Goal: Task Accomplishment & Management: Manage account settings

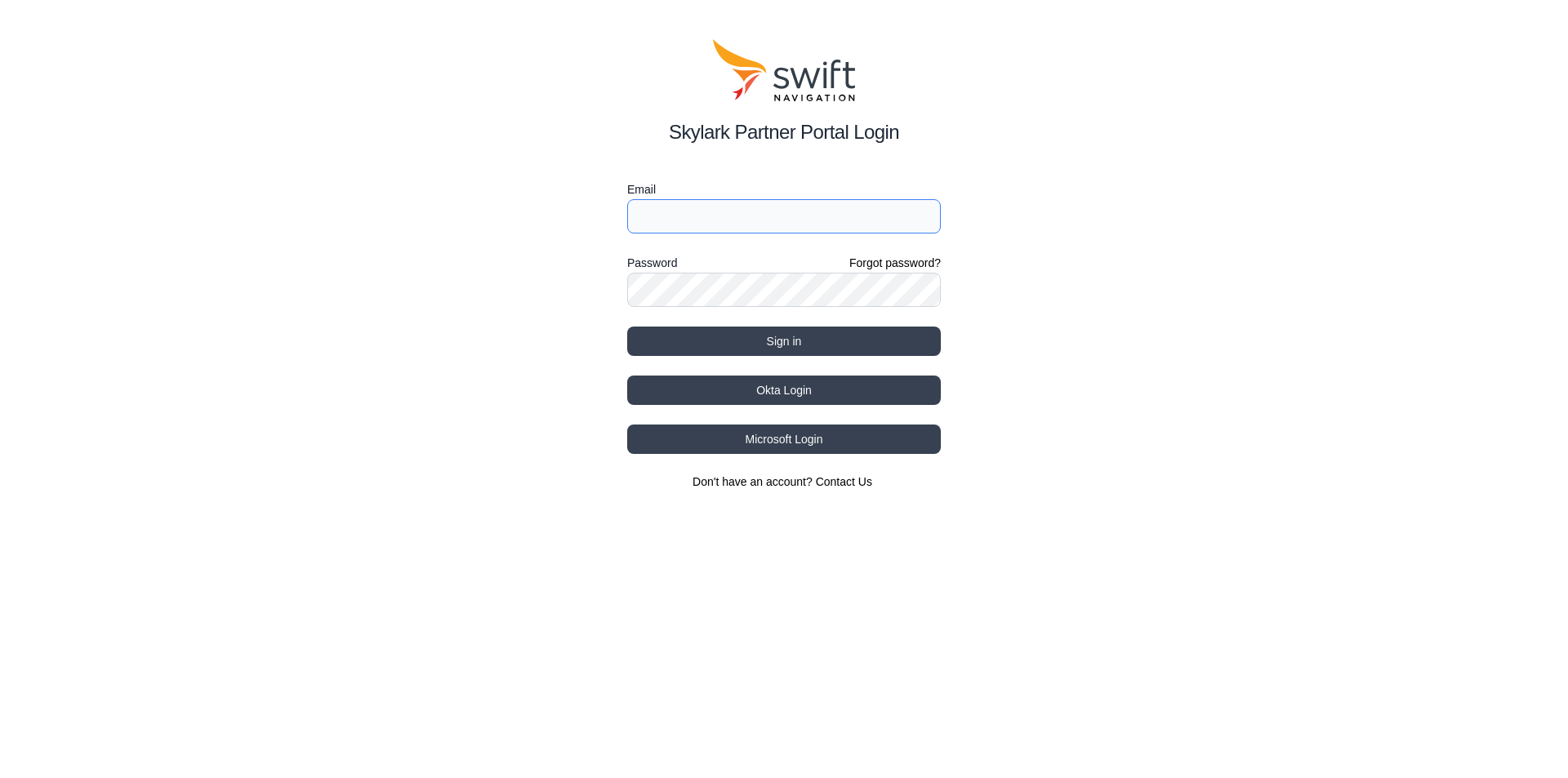
click at [757, 216] on input "Email" at bounding box center [784, 216] width 314 height 34
paste input "[EMAIL_ADDRESS][DOMAIN_NAME]"
type input "[EMAIL_ADDRESS][DOMAIN_NAME]"
click at [830, 341] on button "Sign in" at bounding box center [784, 341] width 314 height 30
click at [358, 357] on div "Skylark Partner Portal Login Email [EMAIL_ADDRESS][DOMAIN_NAME] Password Forgot…" at bounding box center [784, 265] width 1568 height 529
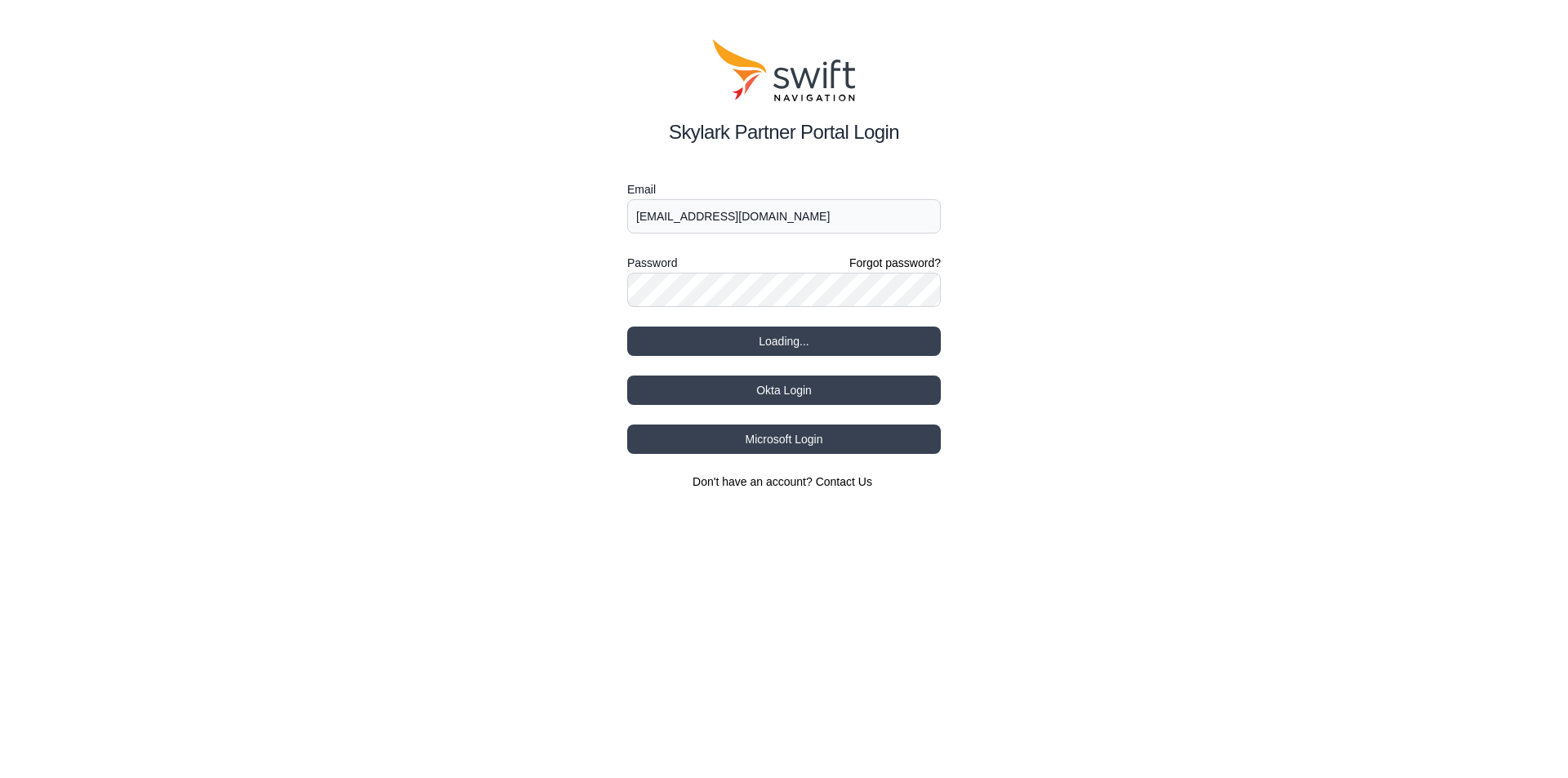
select select
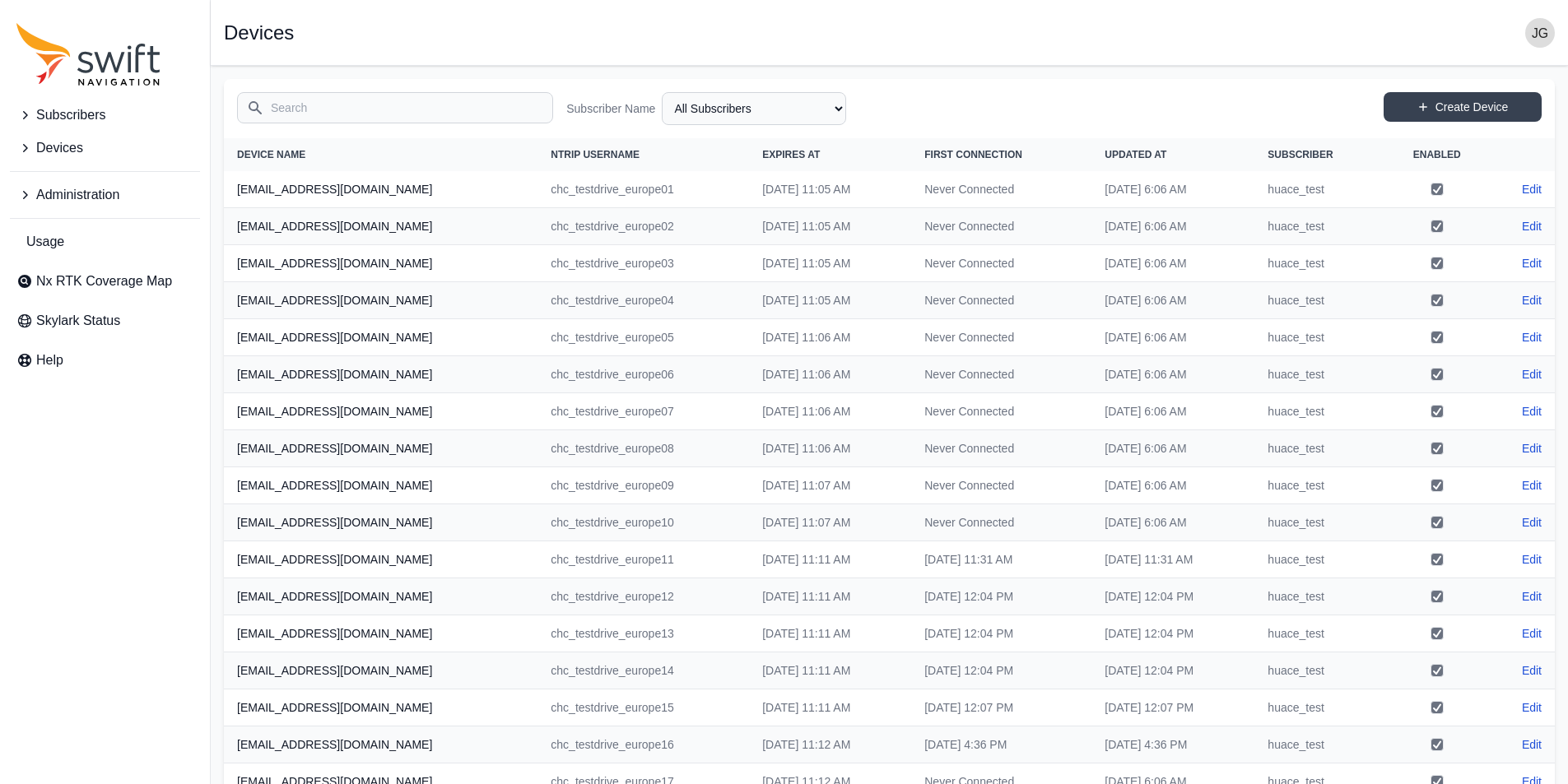
click at [1107, 15] on nav "Open sidebar Devices" at bounding box center [889, 33] width 1357 height 66
click at [1145, 52] on nav "Open sidebar Devices" at bounding box center [889, 33] width 1357 height 66
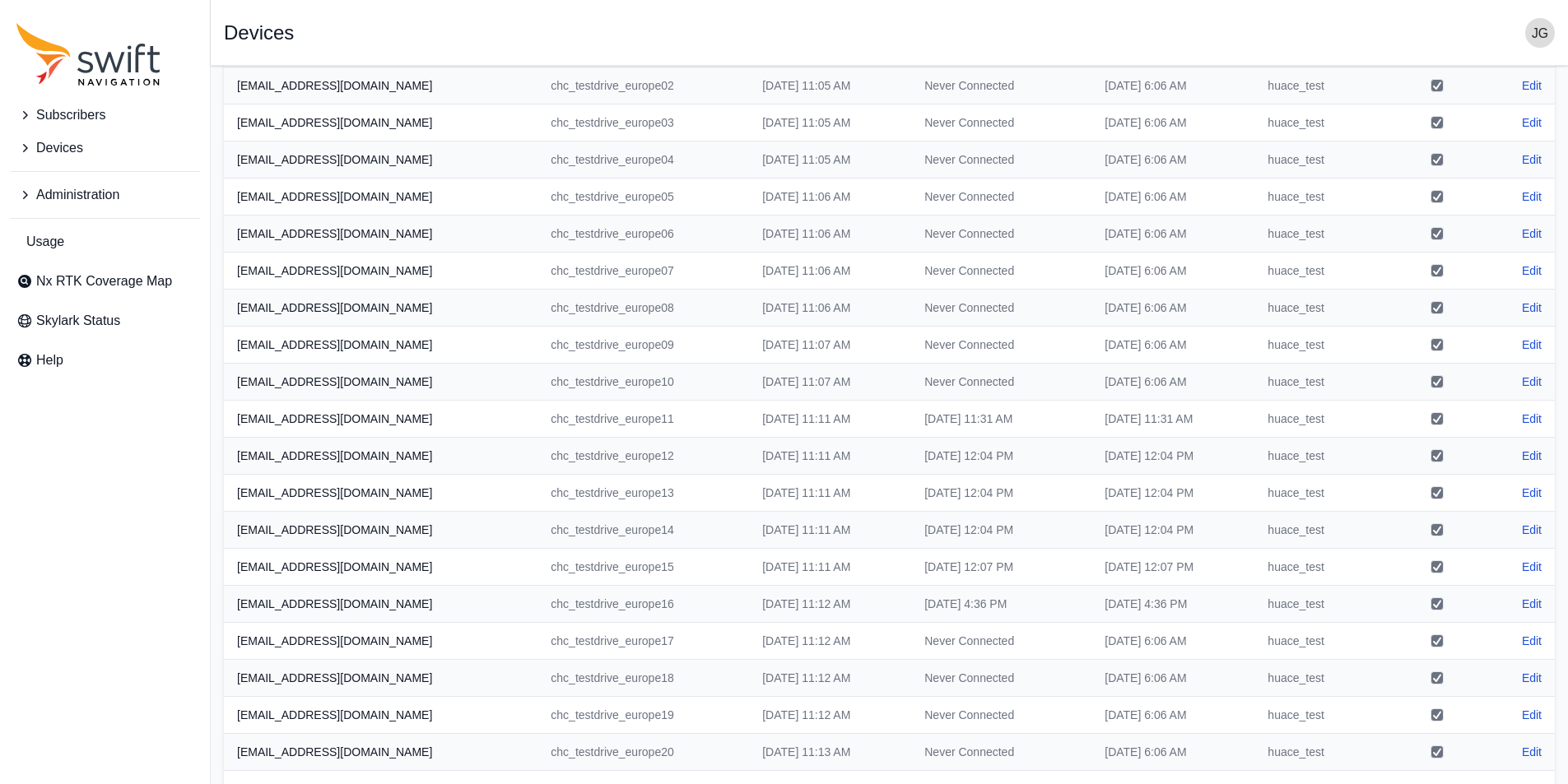
scroll to position [199, 0]
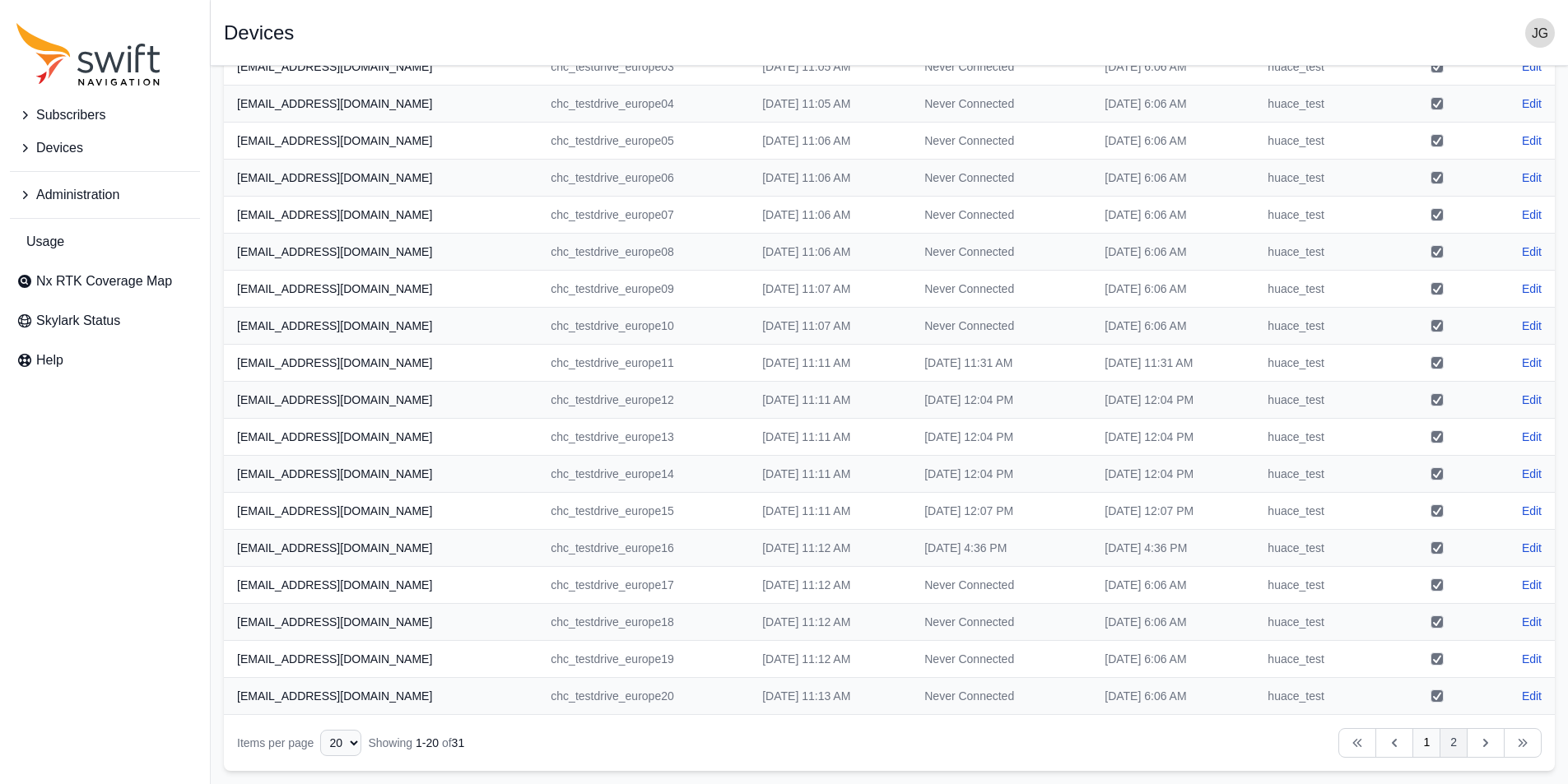
click at [1457, 736] on link "2" at bounding box center [1453, 743] width 28 height 30
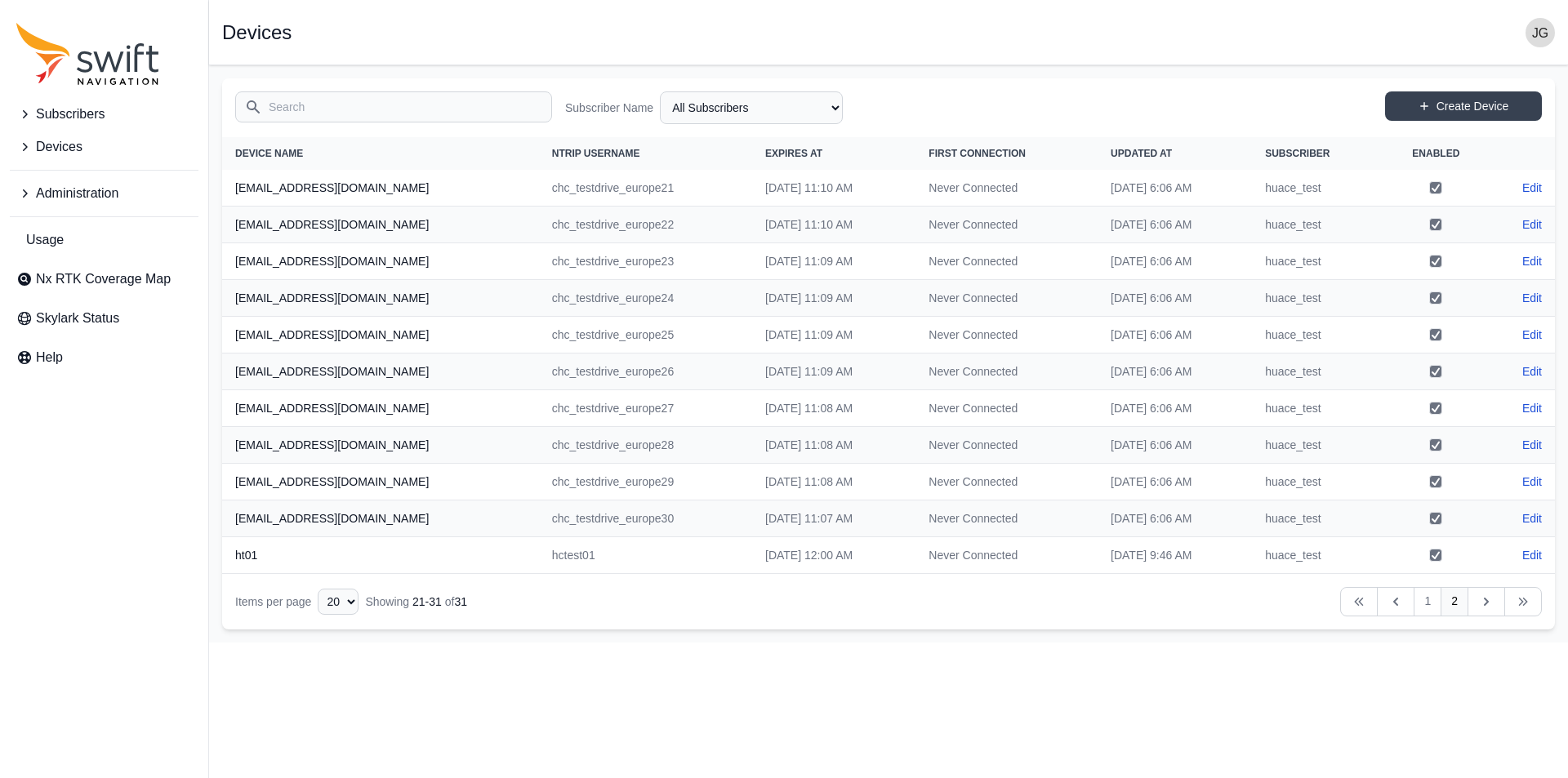
click at [26, 142] on icon "Sidenav" at bounding box center [25, 147] width 17 height 17
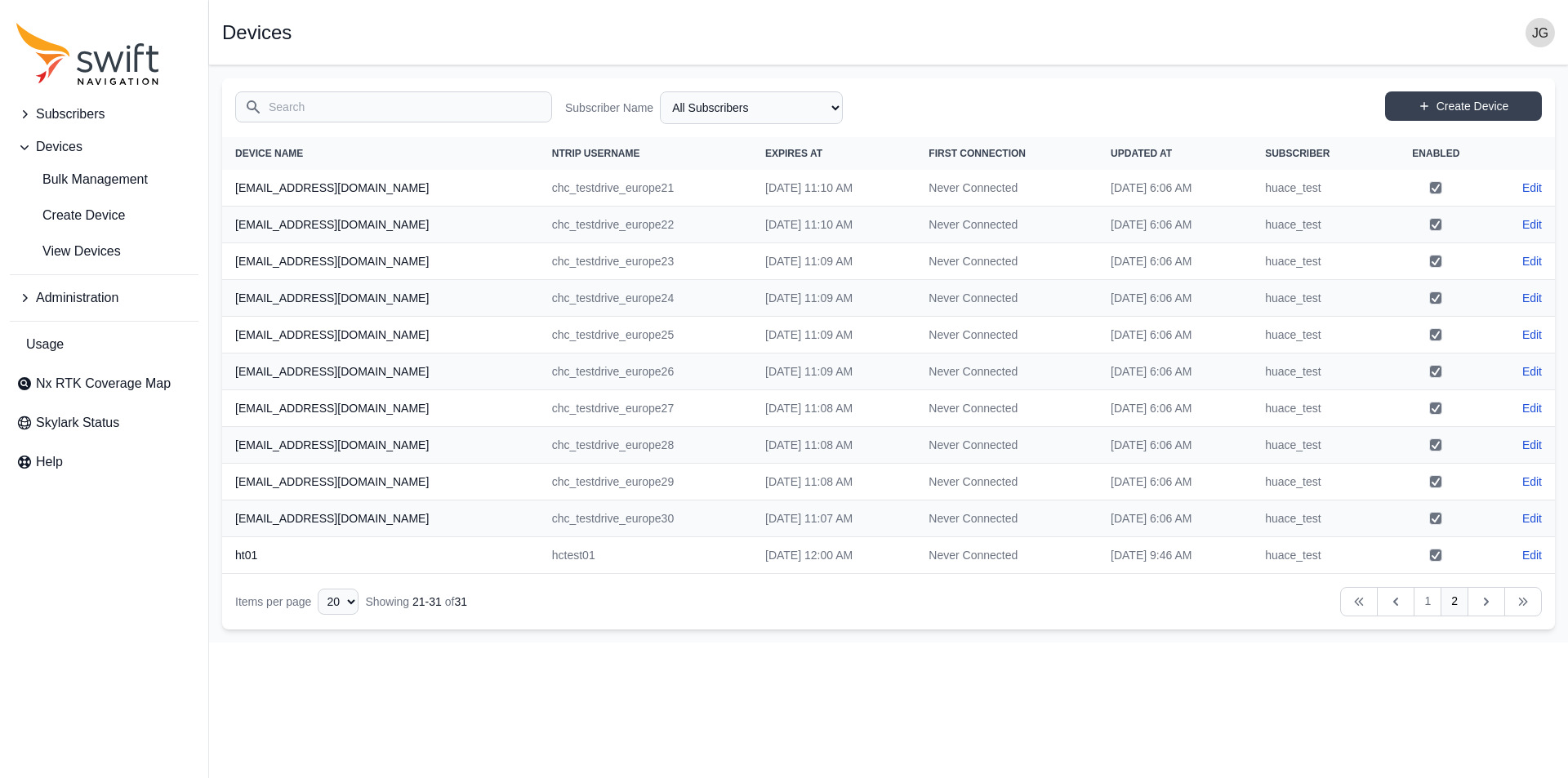
click at [29, 112] on icon "Sidenav" at bounding box center [25, 115] width 17 height 17
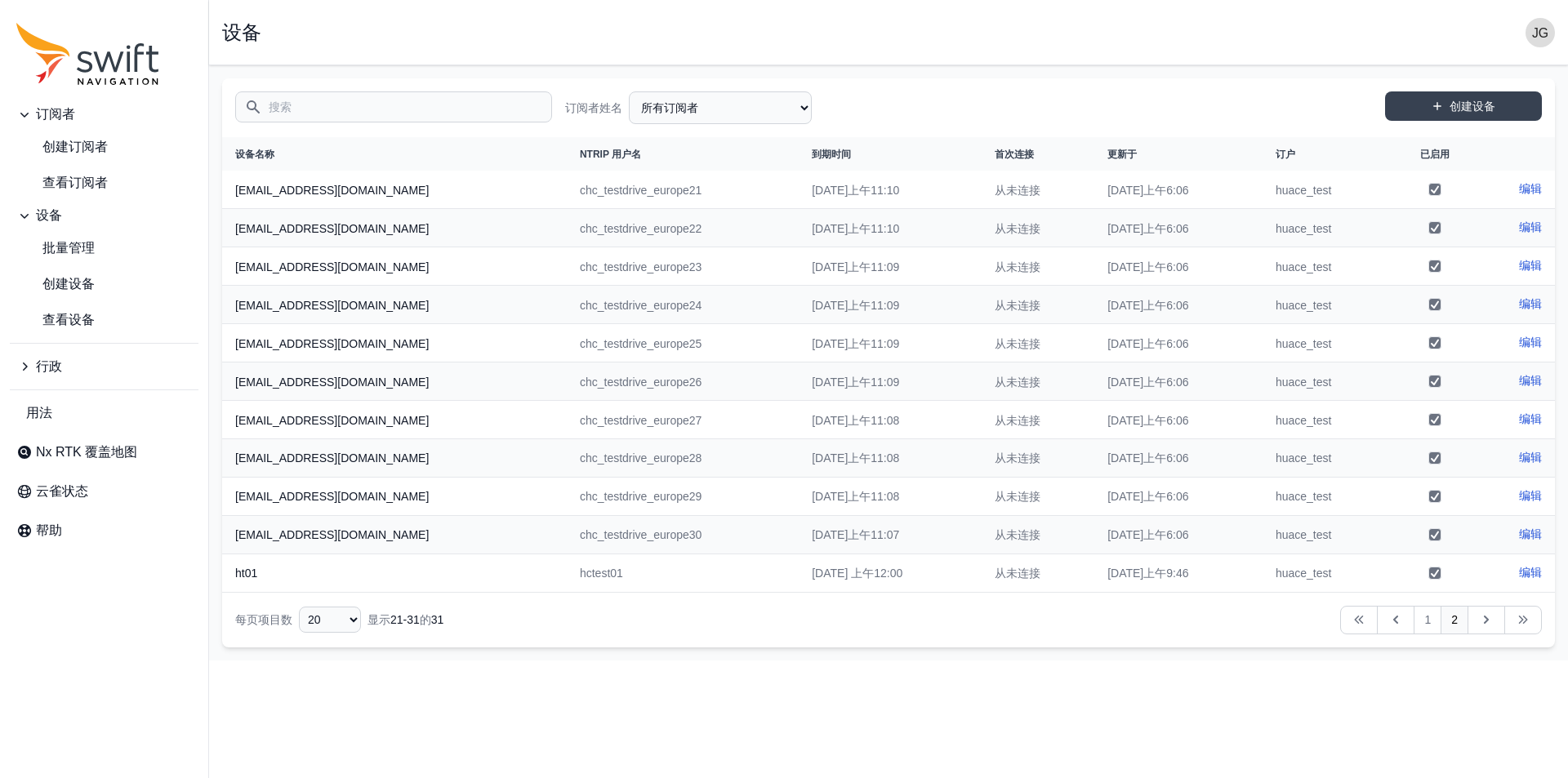
click at [24, 370] on icon "侧边导航" at bounding box center [25, 366] width 5 height 8
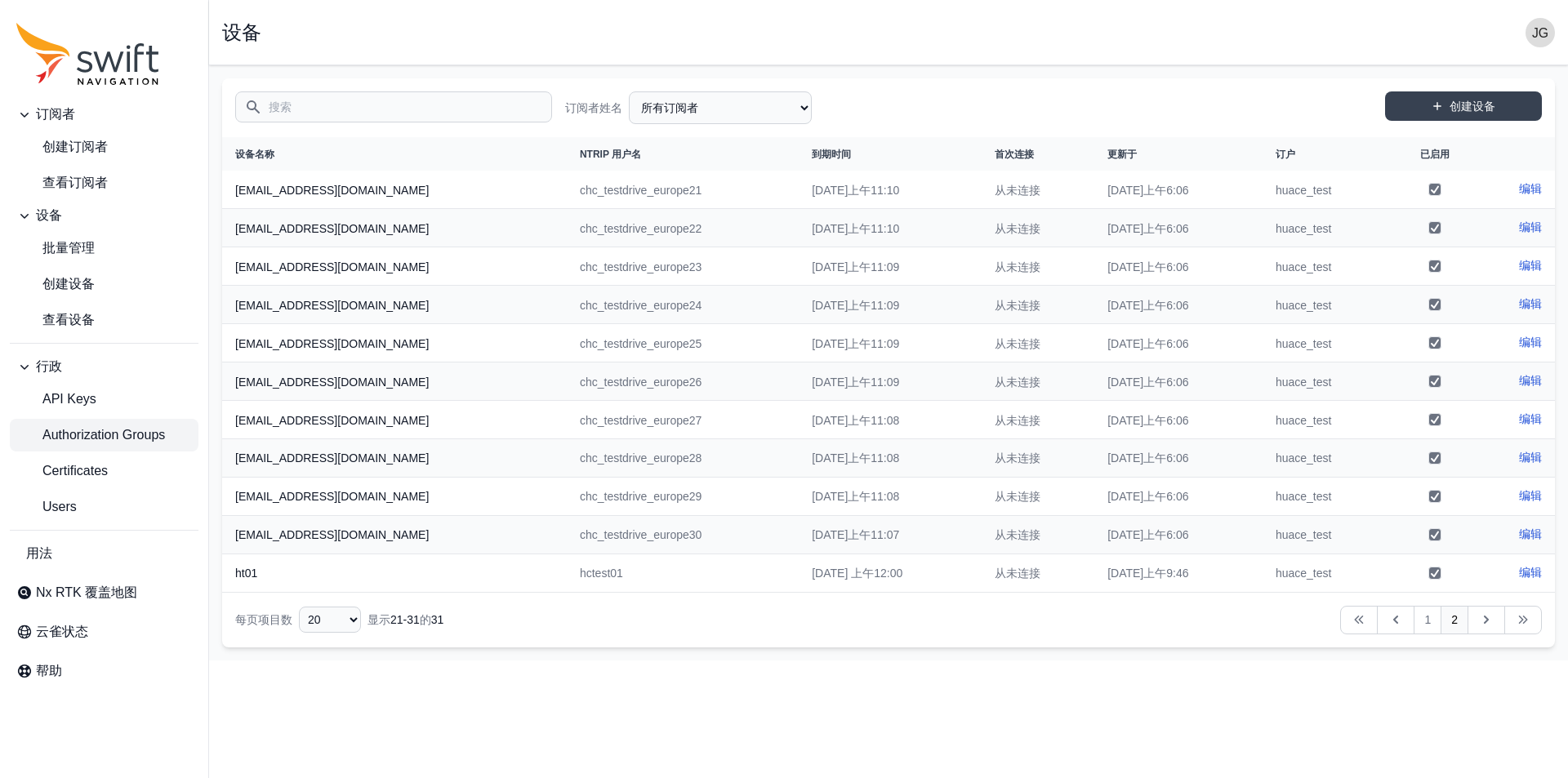
click at [98, 433] on span "Authorization Groups" at bounding box center [91, 435] width 149 height 19
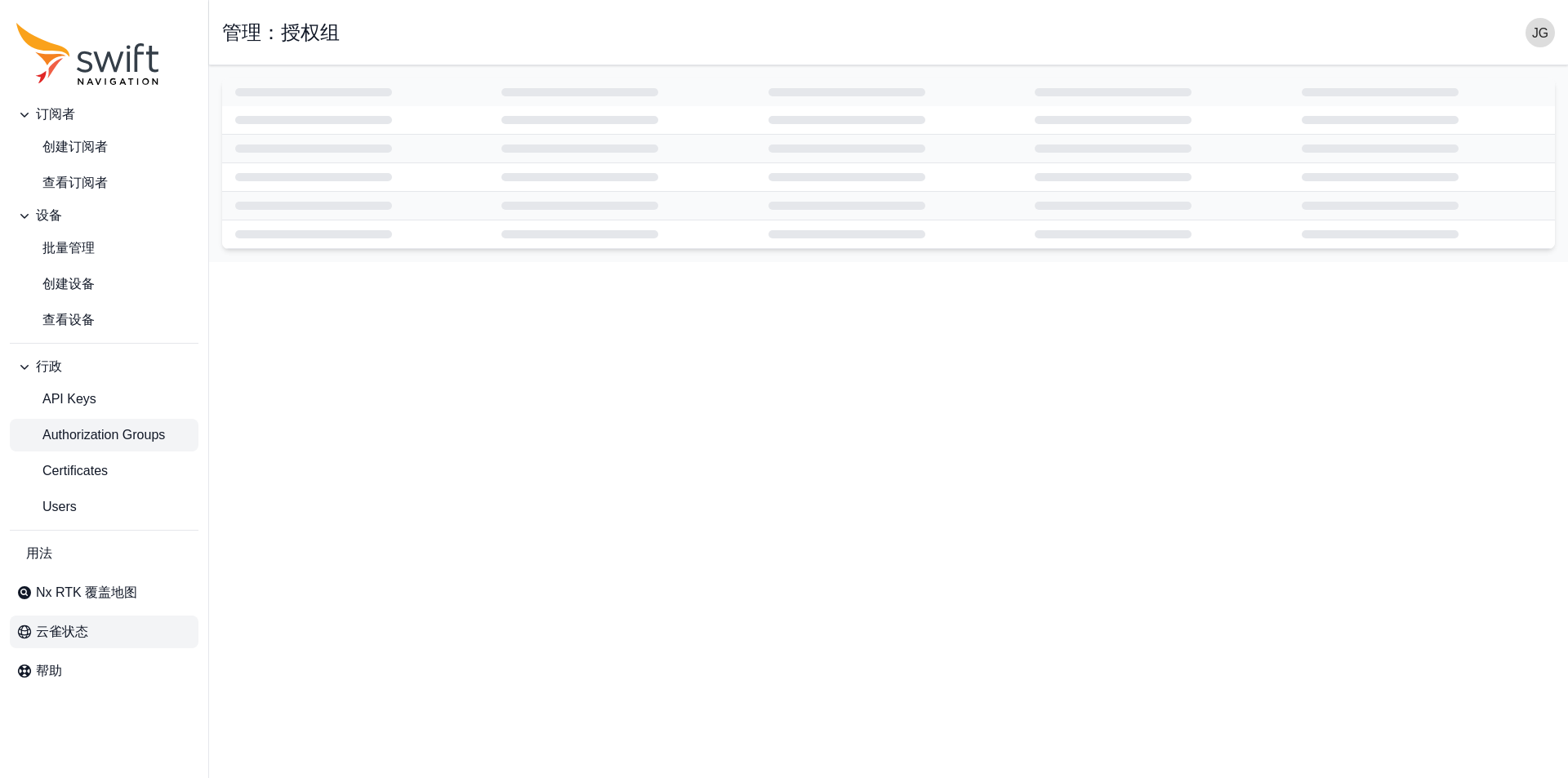
click at [44, 634] on font "云雀状态" at bounding box center [62, 631] width 52 height 14
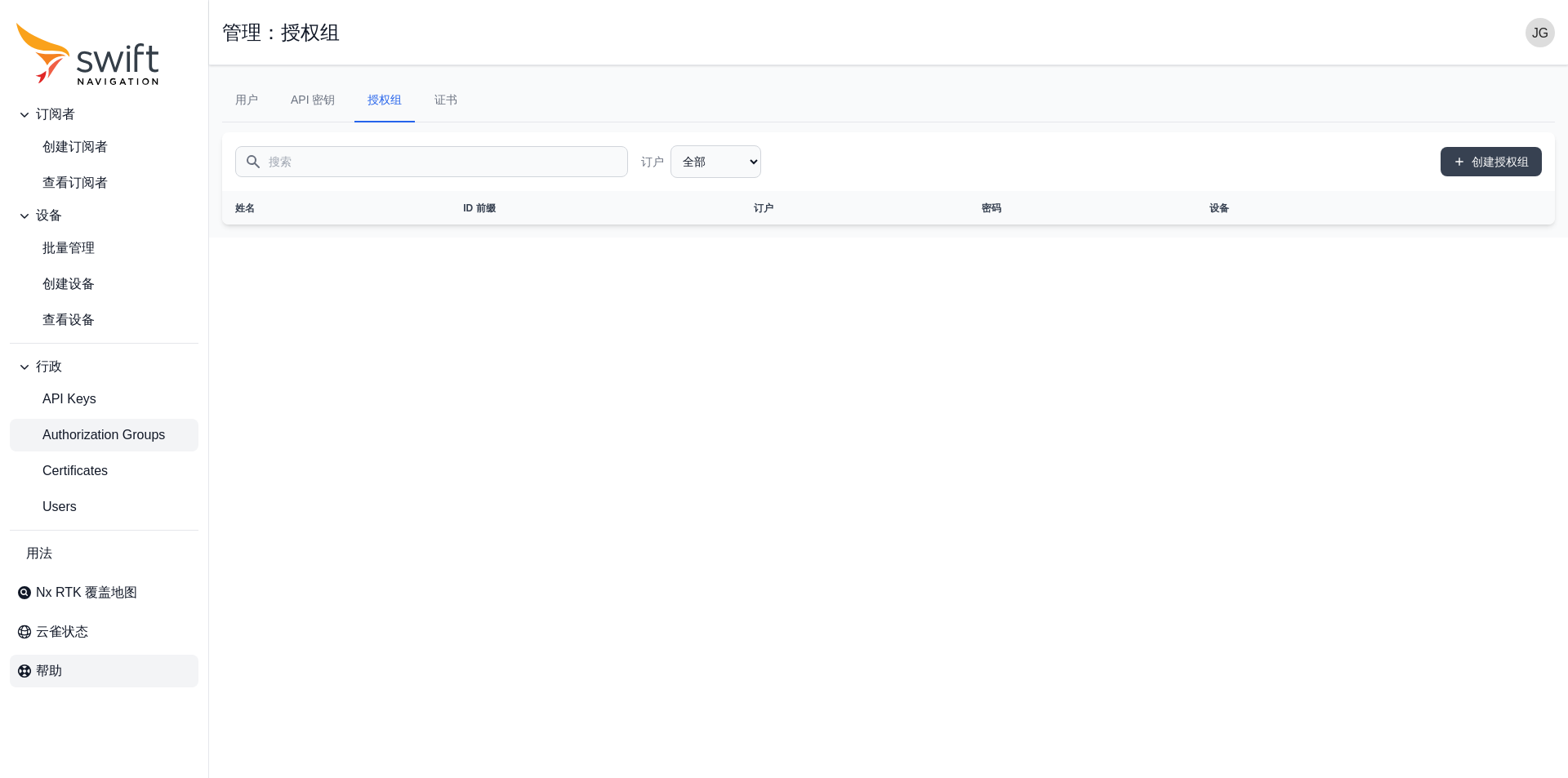
click at [59, 668] on font "帮助" at bounding box center [49, 670] width 26 height 14
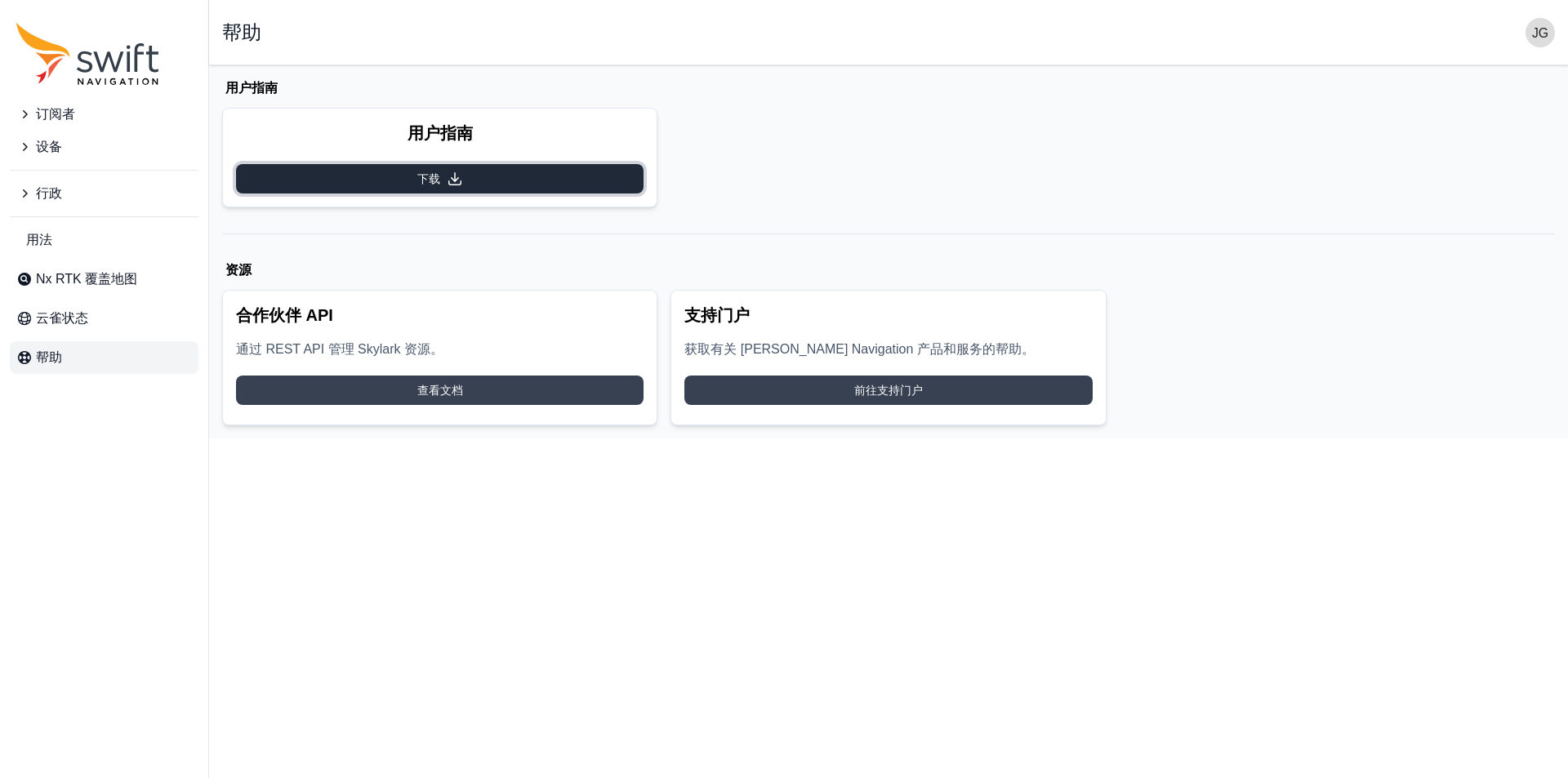
click at [515, 178] on link "下载" at bounding box center [440, 179] width 407 height 30
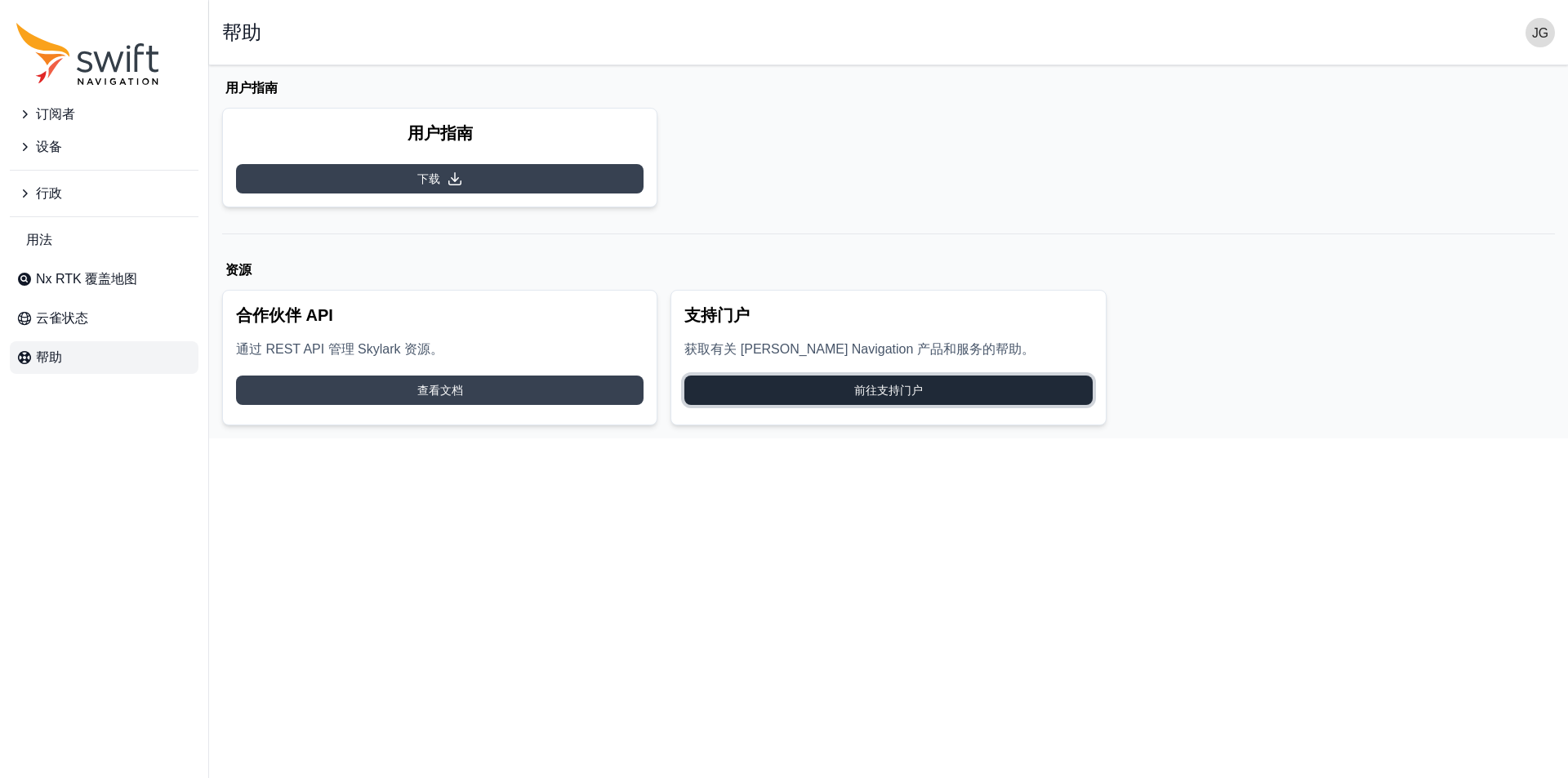
click at [918, 386] on font "前往支持门户" at bounding box center [889, 390] width 68 height 13
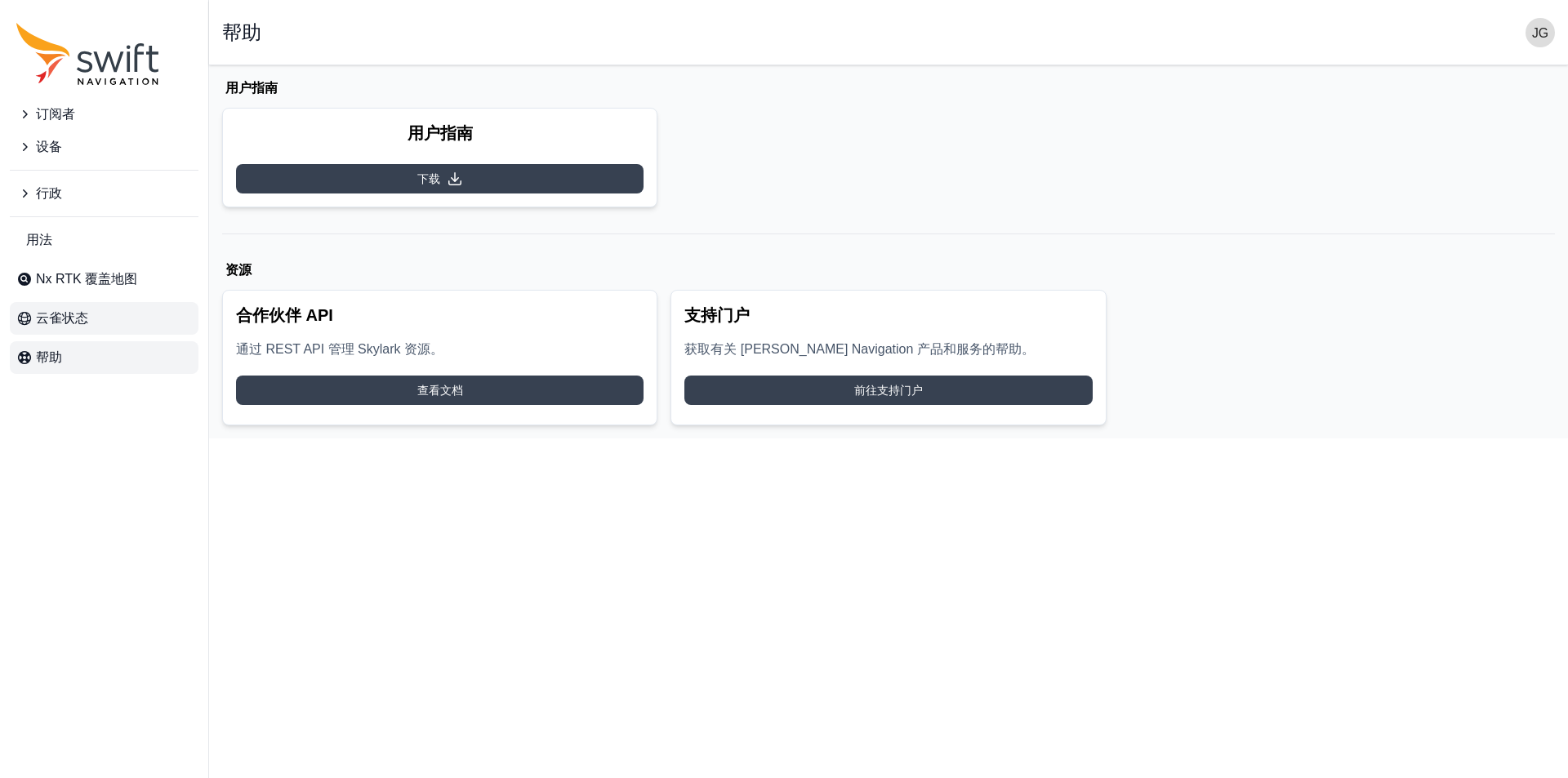
click at [68, 315] on font "云雀状态" at bounding box center [62, 317] width 52 height 14
click at [71, 253] on link "用法" at bounding box center [105, 240] width 189 height 32
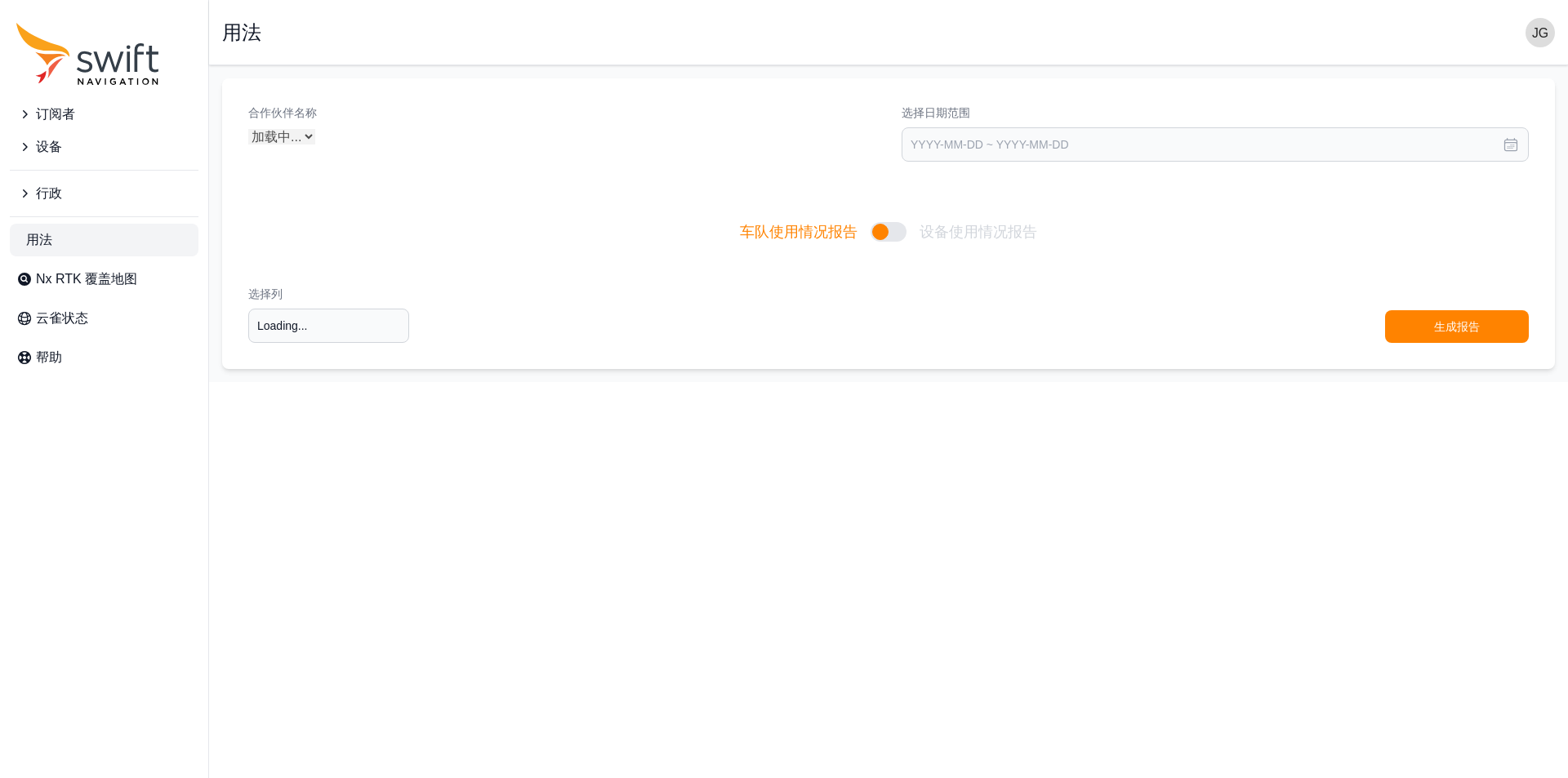
type input "Select columns"
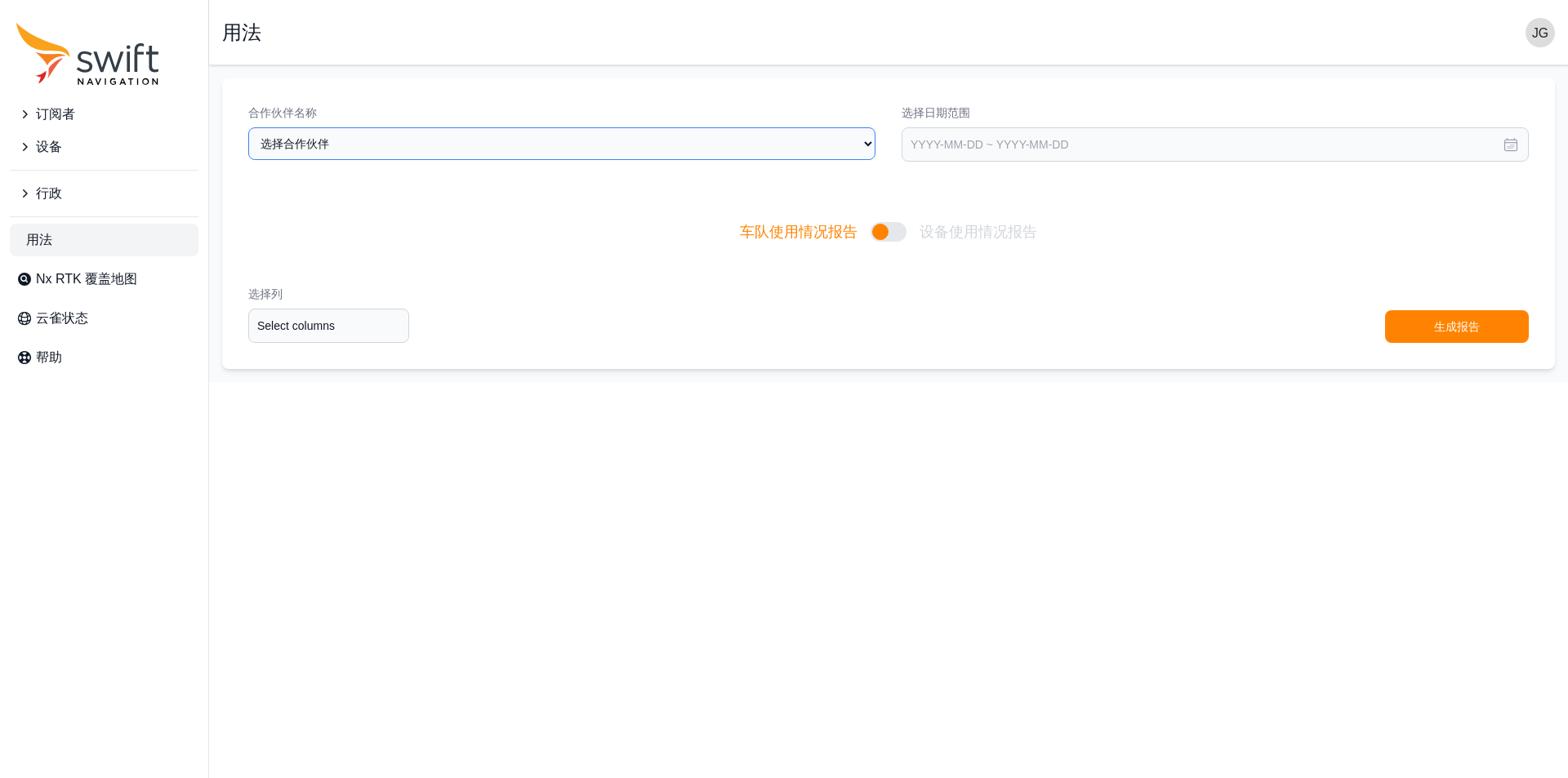
click at [673, 141] on select "选择合作伙伴 CHC" at bounding box center [562, 143] width 628 height 32
click at [248, 128] on select "选择合作伙伴 CHC" at bounding box center [562, 143] width 628 height 32
select select "d788ebbc-1a61-4e5a-8e18-bfadea4e7d38"
click at [891, 236] on div at bounding box center [888, 231] width 36 height 19
click at [740, 232] on input "车队使用情况报告 设备使用情况报告" at bounding box center [739, 232] width 1 height 1
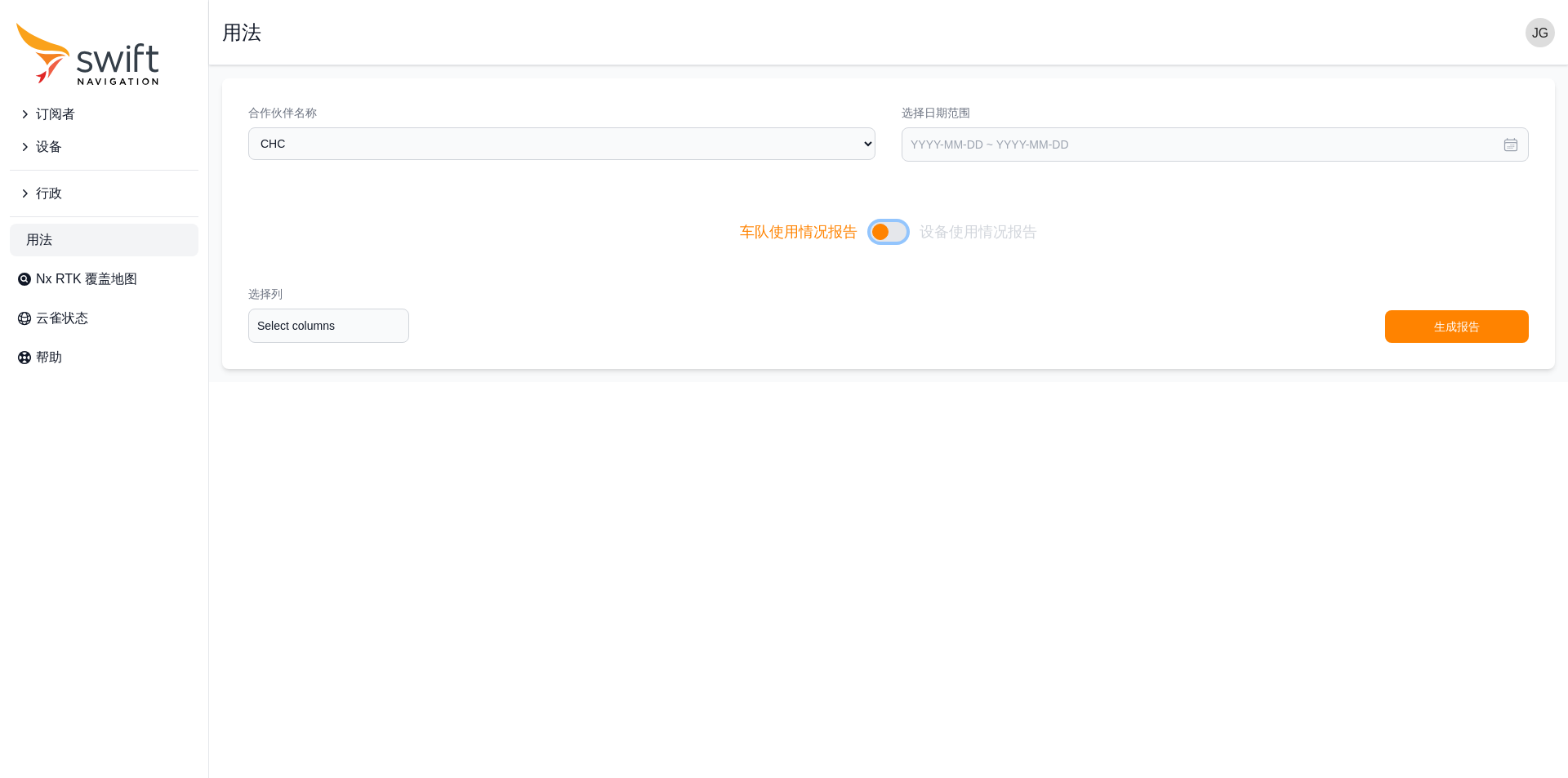
checkbox input "true"
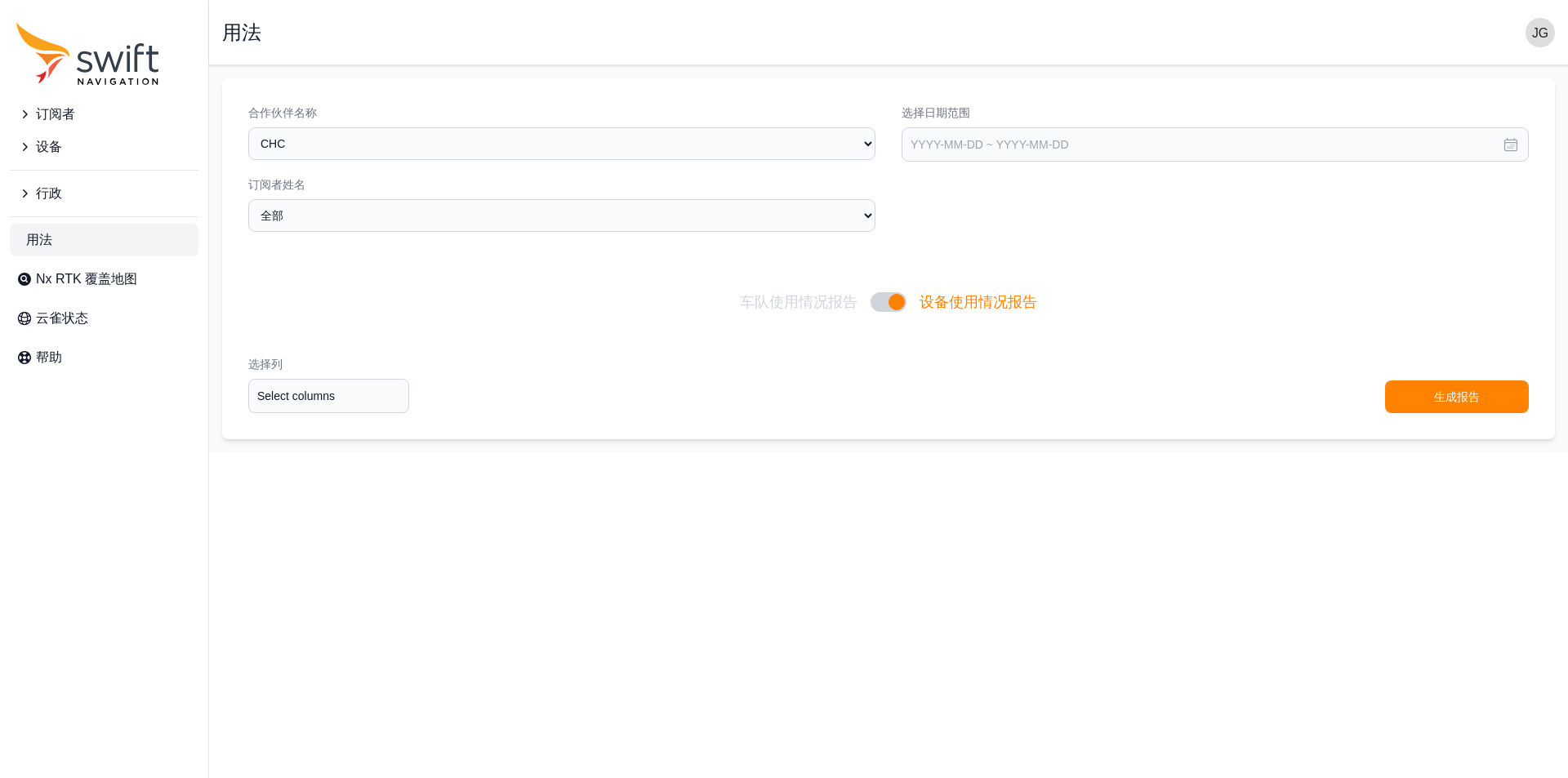
click at [25, 195] on icon "侧边导航" at bounding box center [25, 193] width 5 height 8
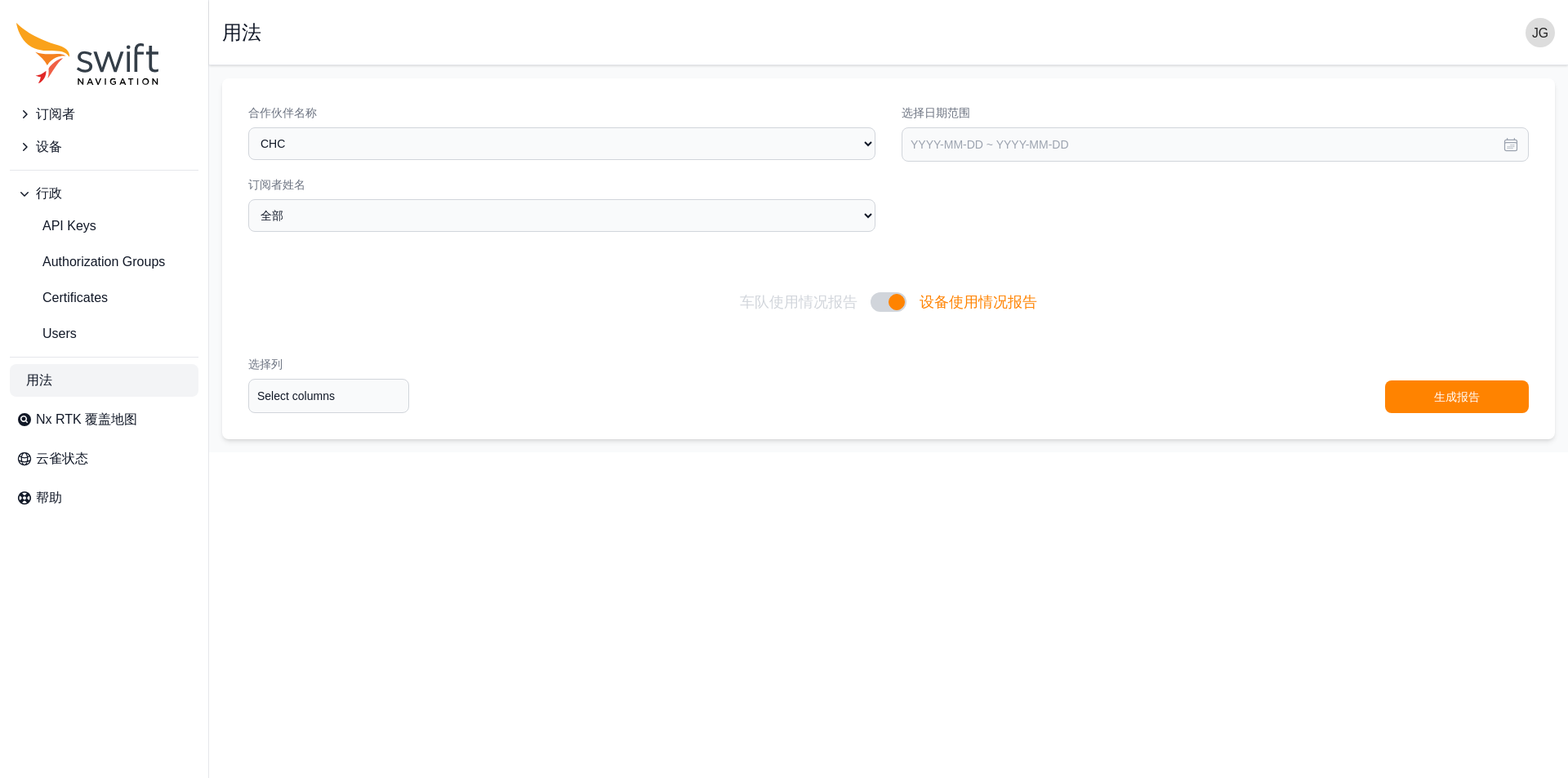
click at [31, 149] on icon "侧边导航" at bounding box center [25, 147] width 17 height 17
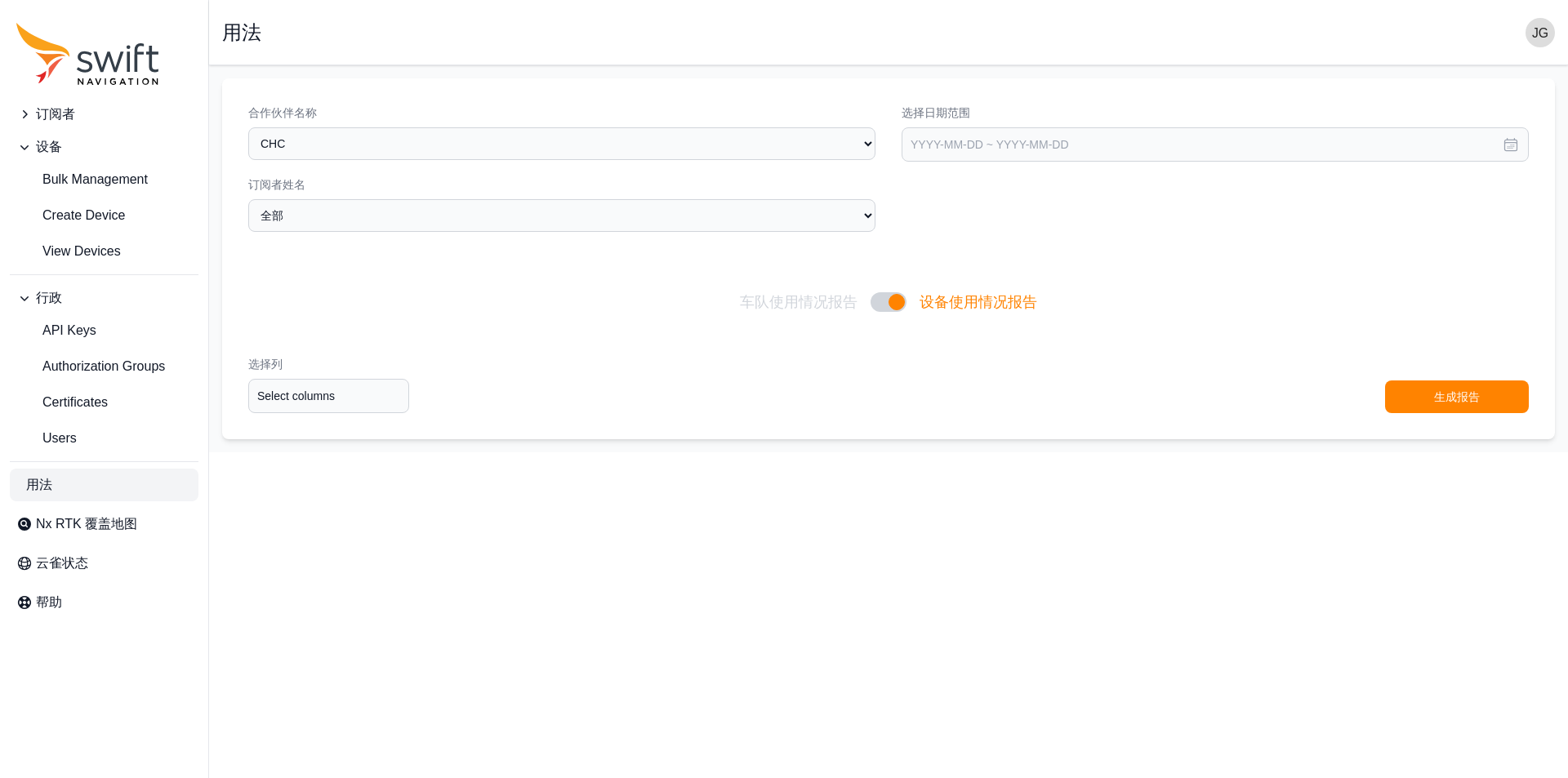
drag, startPoint x: 46, startPoint y: 132, endPoint x: 44, endPoint y: 121, distance: 11.2
click at [45, 130] on ul "订阅者 设备 Bulk Management Create Device View Devices" at bounding box center [105, 182] width 189 height 169
click at [38, 115] on font "订阅者" at bounding box center [56, 114] width 39 height 14
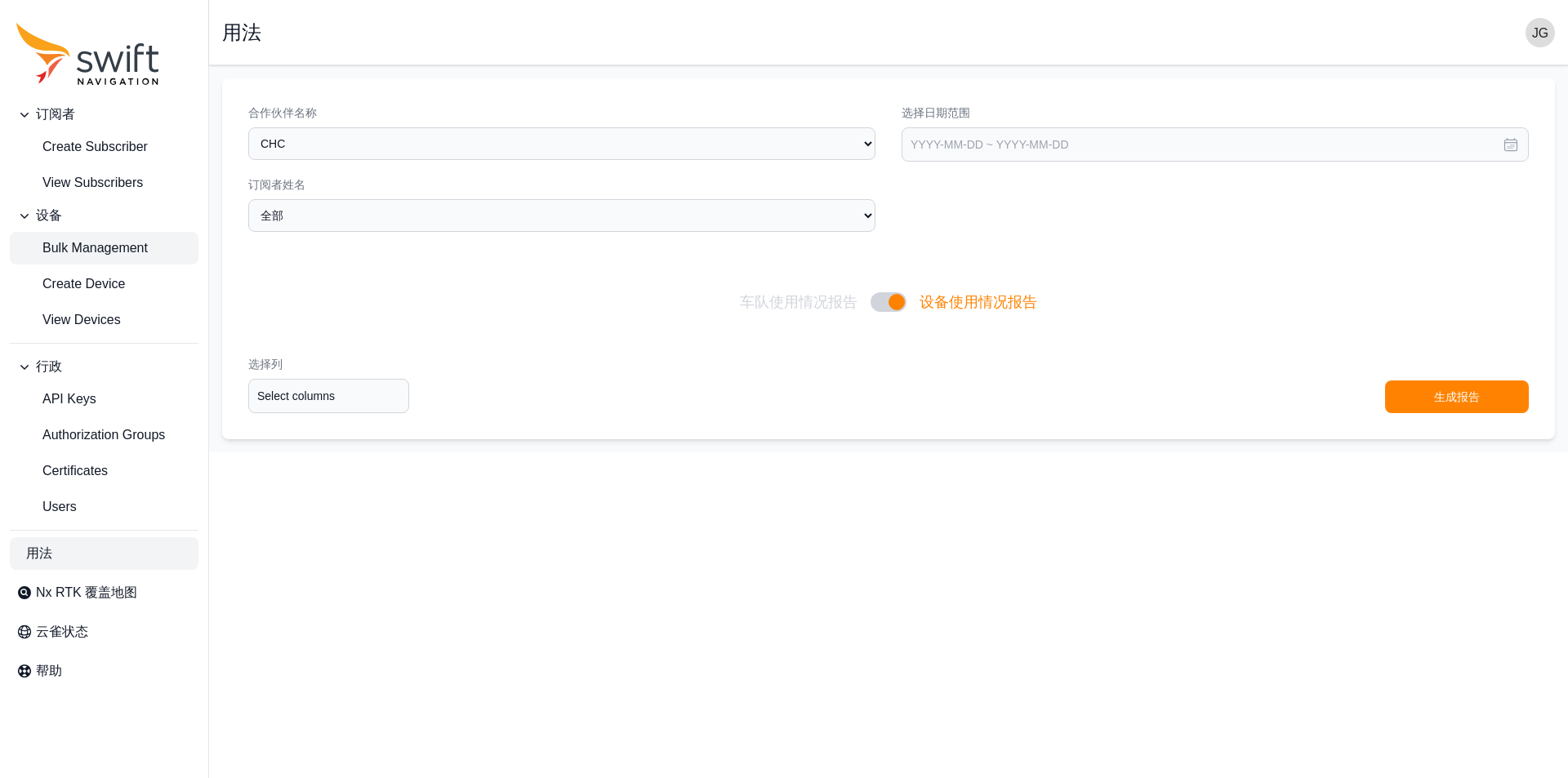
click at [70, 238] on link "Bulk Management" at bounding box center [105, 248] width 189 height 32
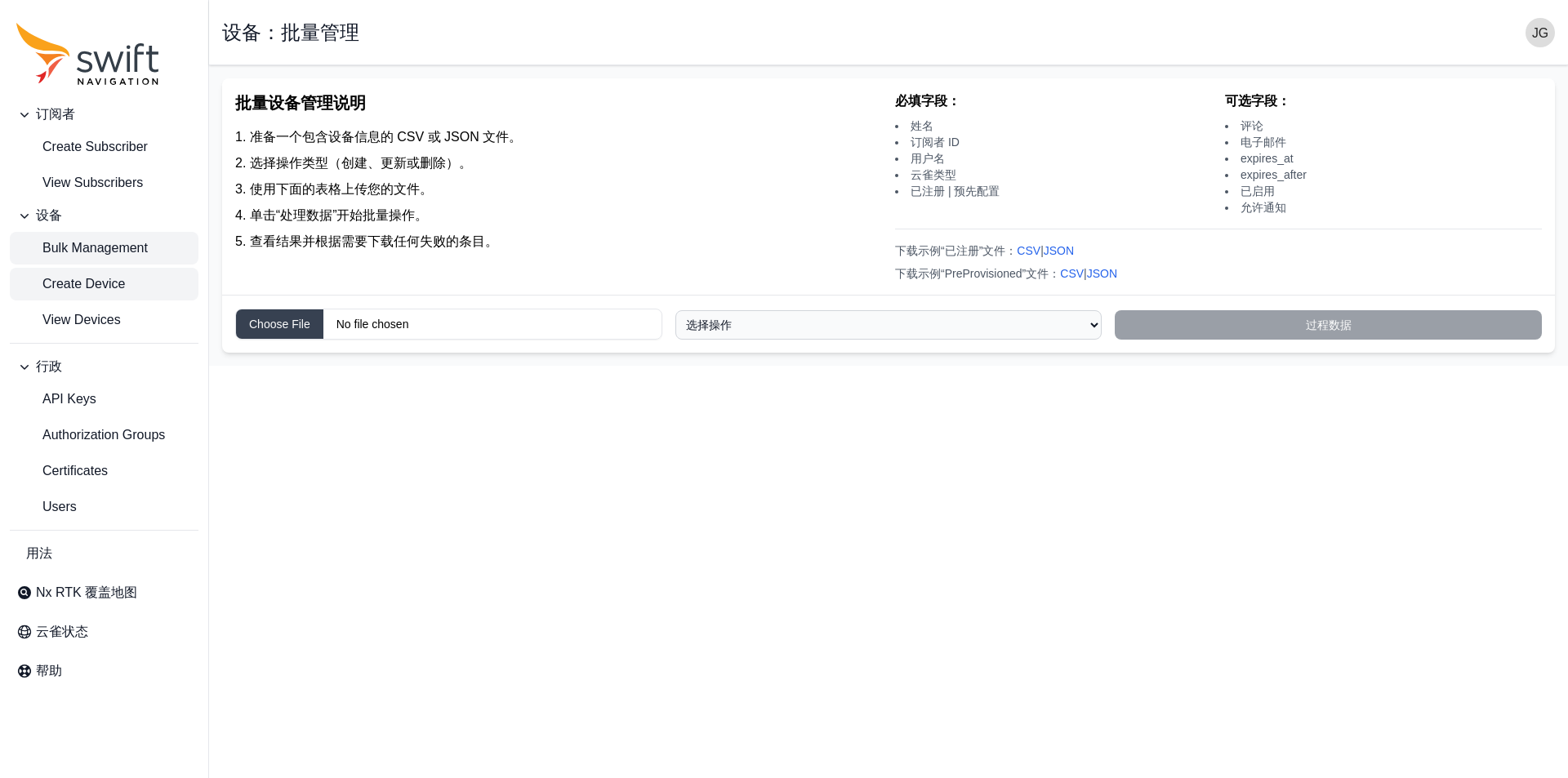
click at [31, 288] on span "Create Device" at bounding box center [70, 283] width 108 height 19
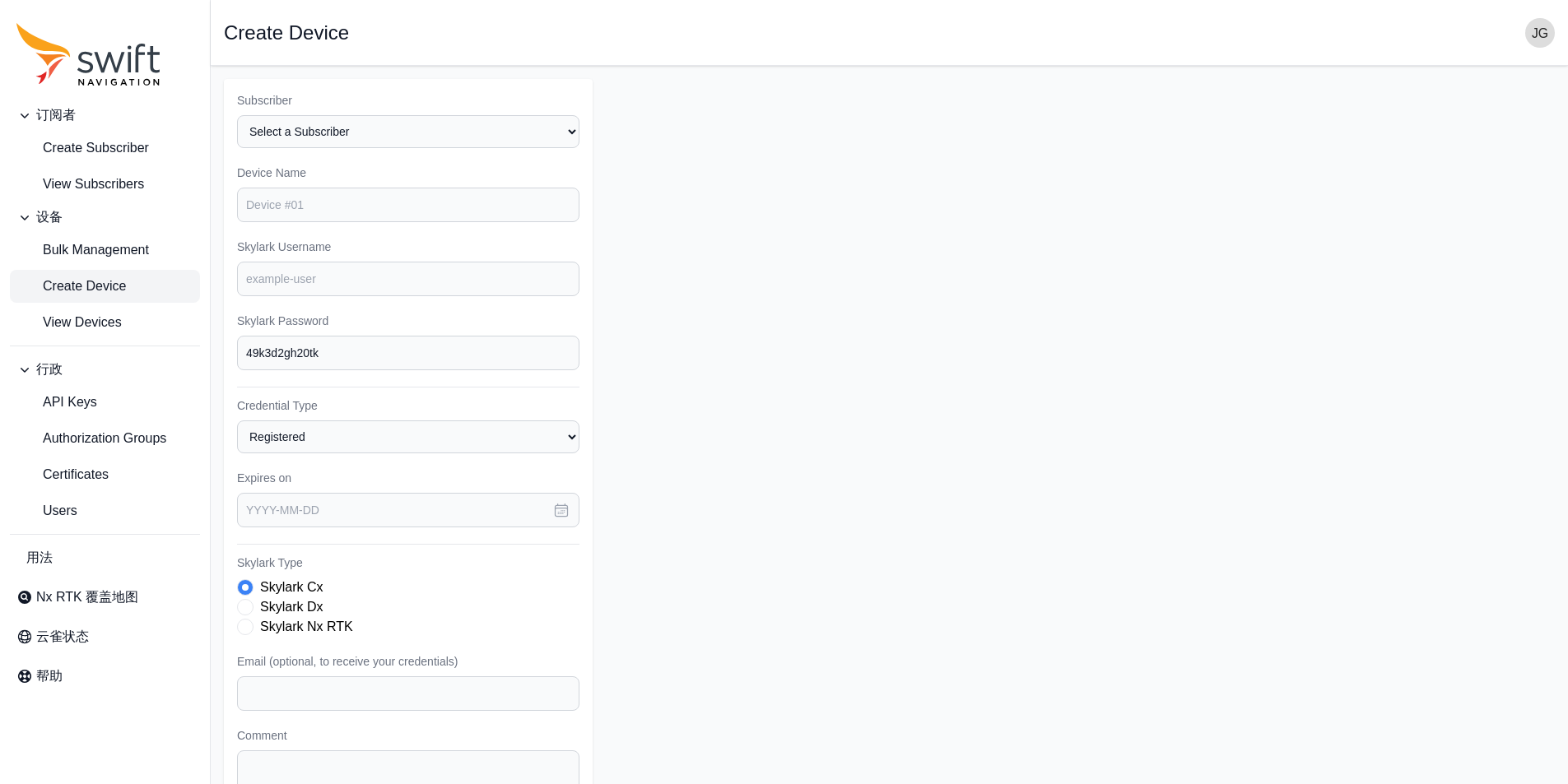
click at [59, 282] on span "Create Device" at bounding box center [71, 285] width 109 height 20
click at [73, 330] on span "View Devices" at bounding box center [69, 322] width 105 height 20
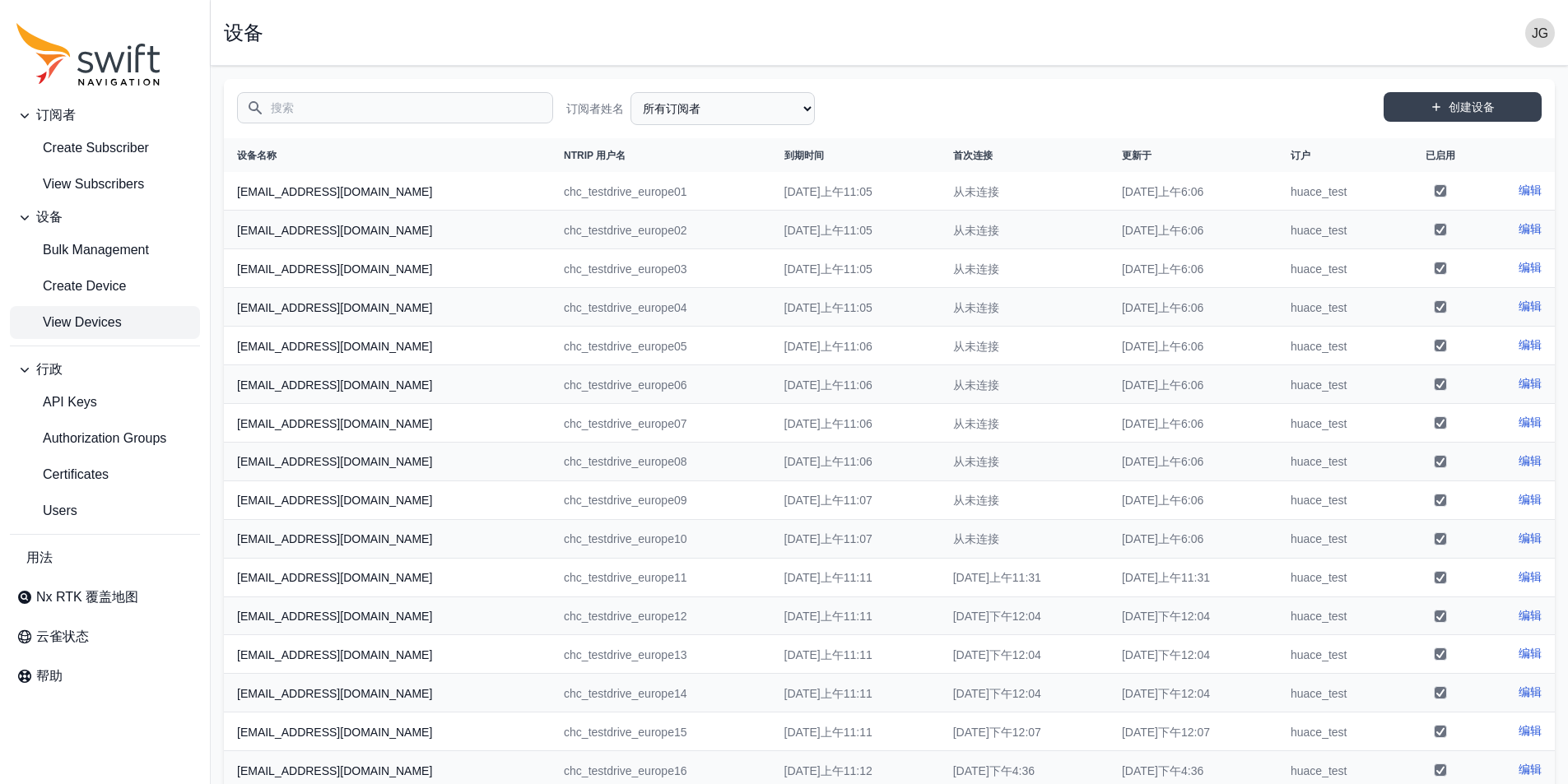
click at [65, 379] on button "行政" at bounding box center [105, 368] width 190 height 33
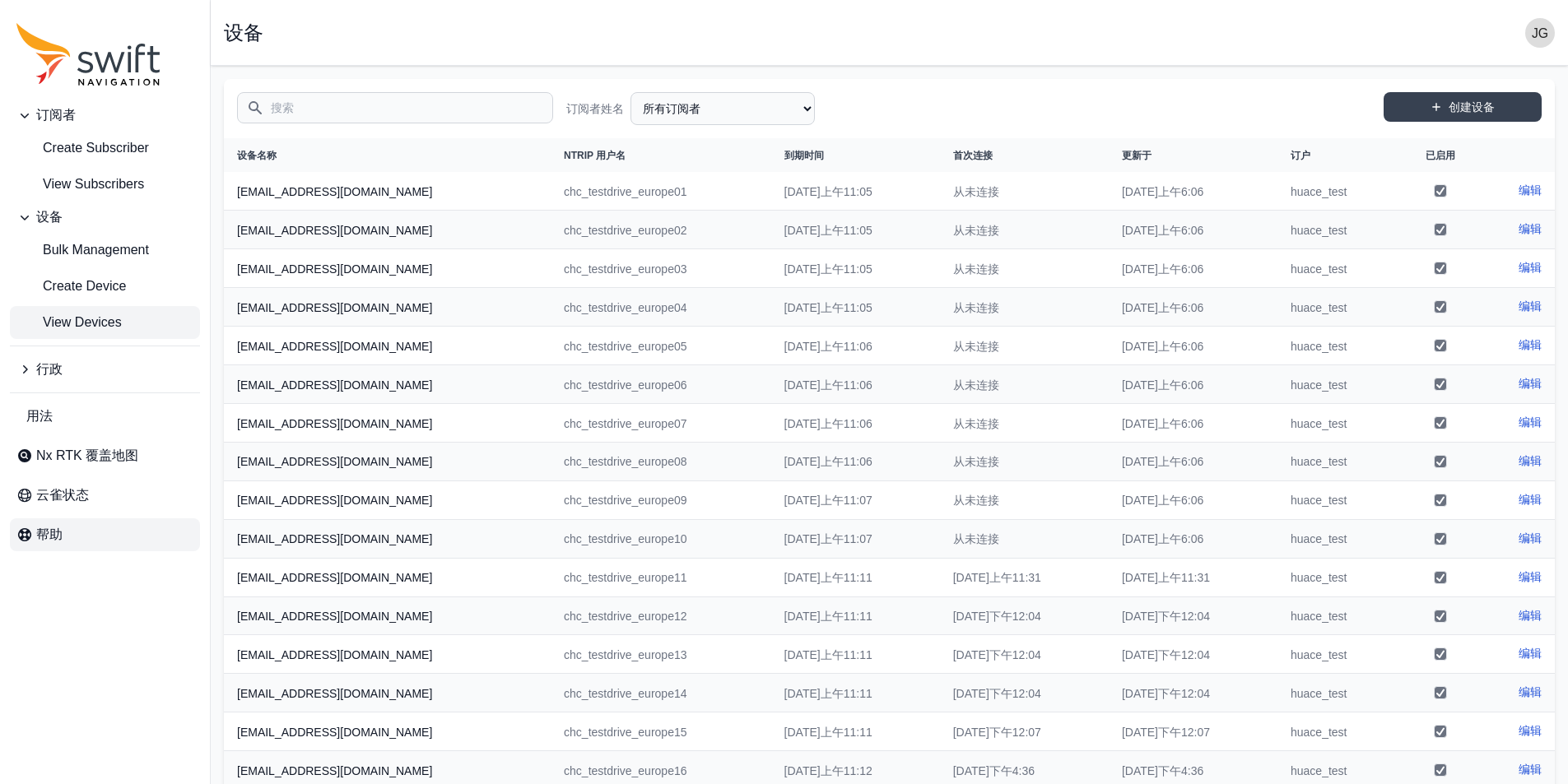
click at [72, 527] on link "帮助" at bounding box center [105, 534] width 190 height 33
